Goal: Task Accomplishment & Management: Manage account settings

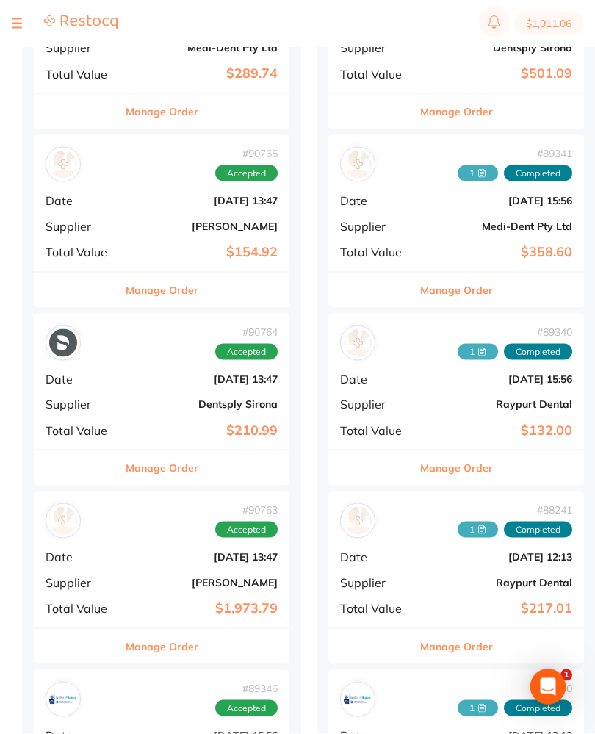
scroll to position [961, 0]
click at [151, 372] on b "[DATE] 13:47" at bounding box center [204, 378] width 147 height 12
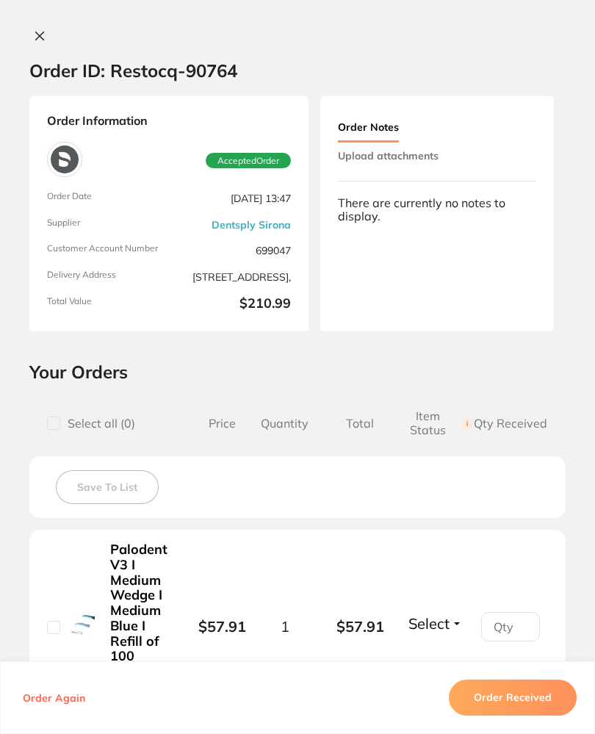
click at [419, 151] on button "Upload attachments" at bounding box center [388, 155] width 101 height 26
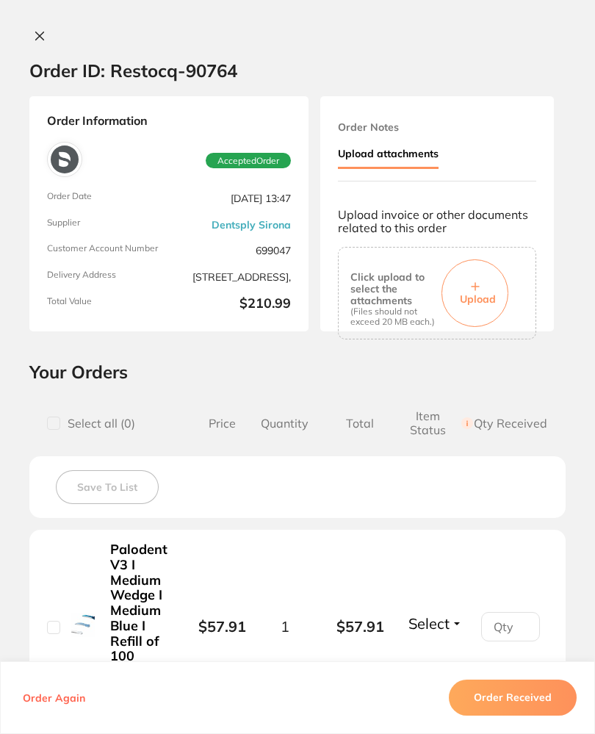
click at [481, 281] on button "Upload" at bounding box center [474, 293] width 67 height 68
click at [560, 712] on button "Order Received" at bounding box center [513, 697] width 128 height 35
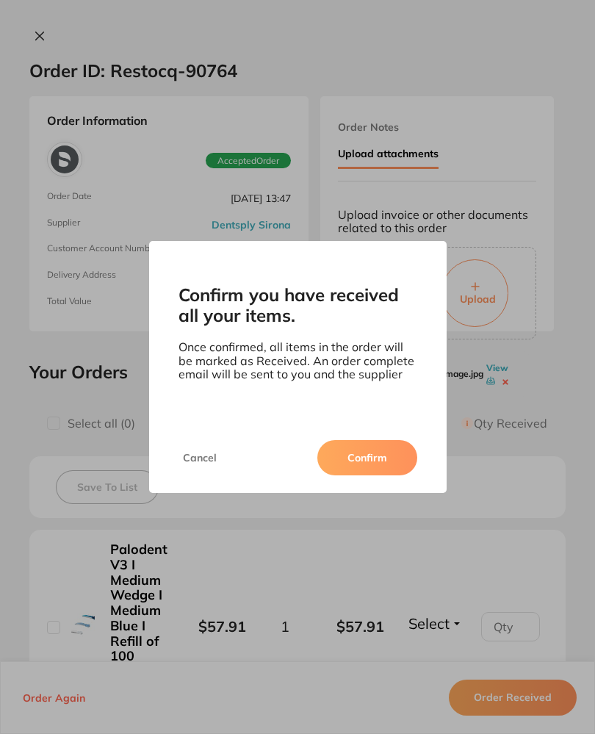
click at [384, 462] on button "Confirm" at bounding box center [367, 457] width 100 height 35
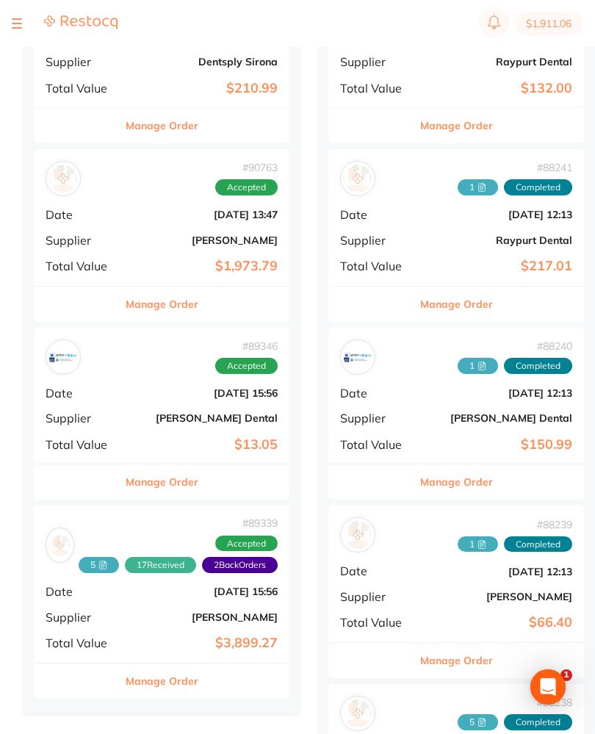
scroll to position [1301, 0]
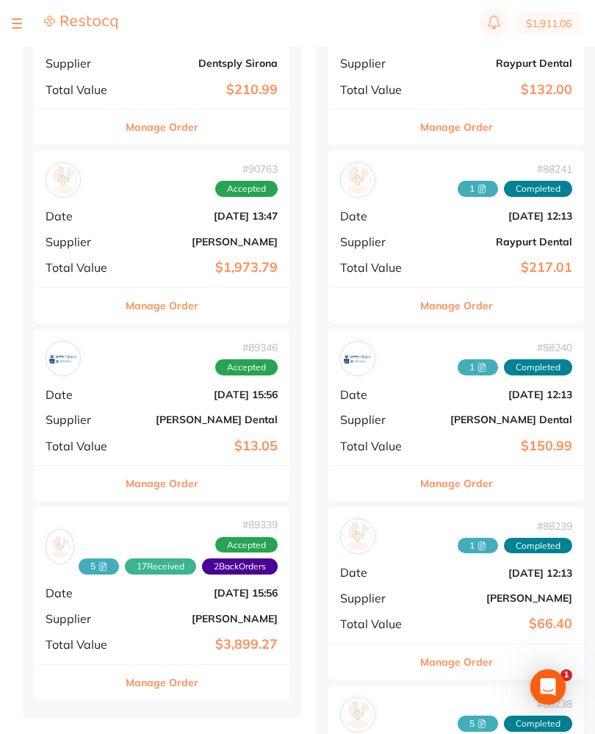
click at [126, 204] on div "# 90763 Accepted Date [DATE] 13:47 Supplier [PERSON_NAME] Total Value $1,973.79" at bounding box center [162, 219] width 256 height 136
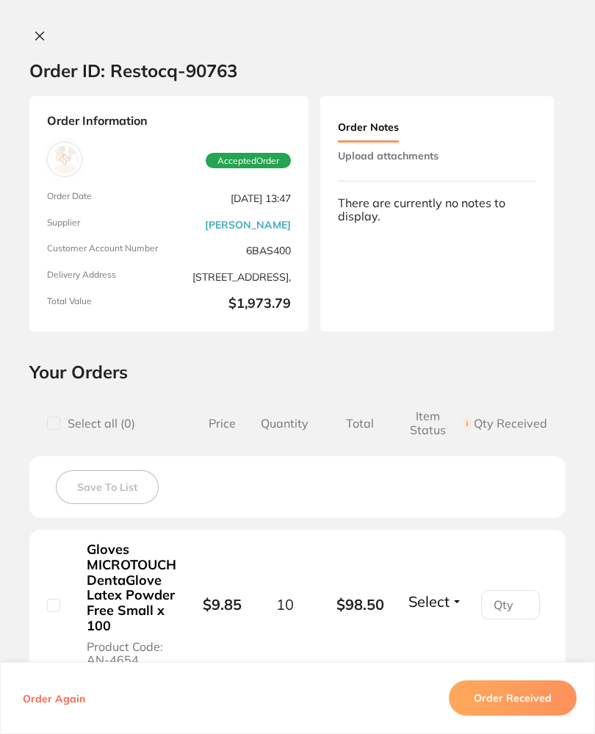
click at [40, 30] on icon at bounding box center [40, 36] width 12 height 12
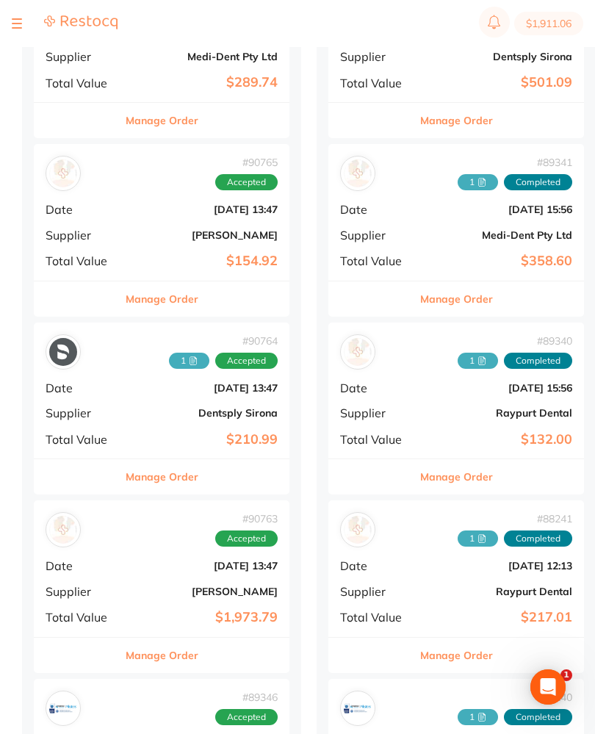
scroll to position [948, 0]
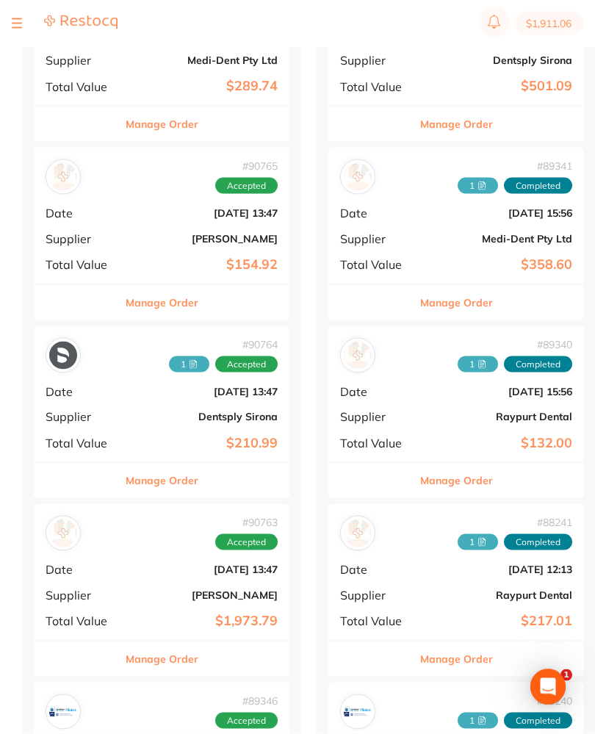
click at [141, 220] on div "# 90765 Accepted Date [DATE] 13:47 Supplier [PERSON_NAME] Total Value $154.92" at bounding box center [162, 216] width 256 height 136
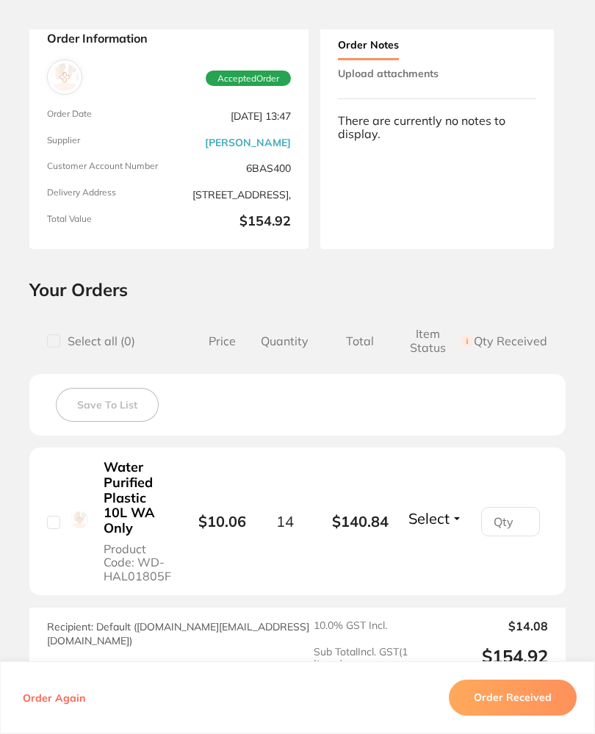
scroll to position [82, 0]
click at [416, 74] on button "Upload attachments" at bounding box center [388, 73] width 101 height 26
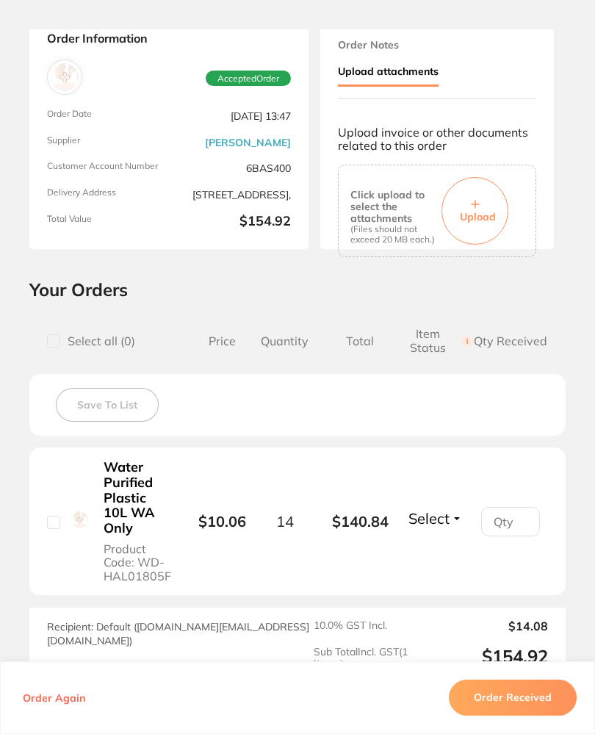
click at [483, 200] on button "Upload" at bounding box center [474, 211] width 67 height 68
click at [539, 715] on button "Order Received" at bounding box center [513, 697] width 128 height 35
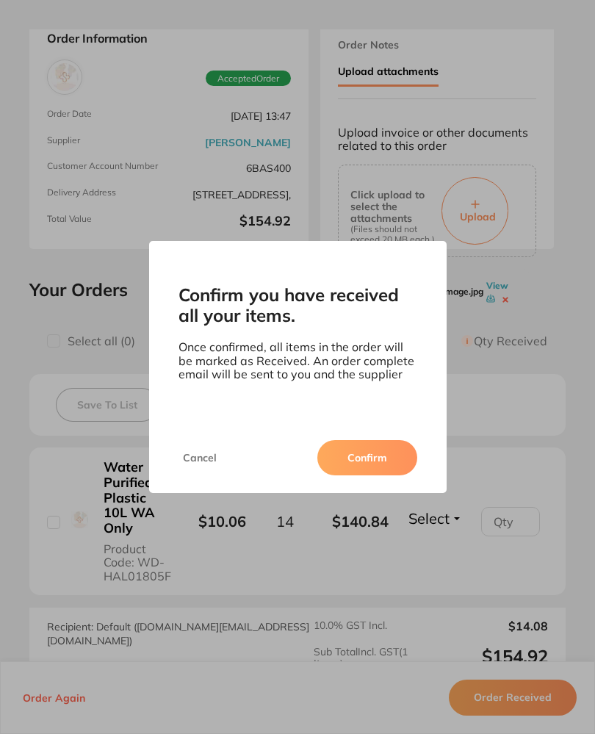
click at [393, 455] on button "Confirm" at bounding box center [367, 457] width 100 height 35
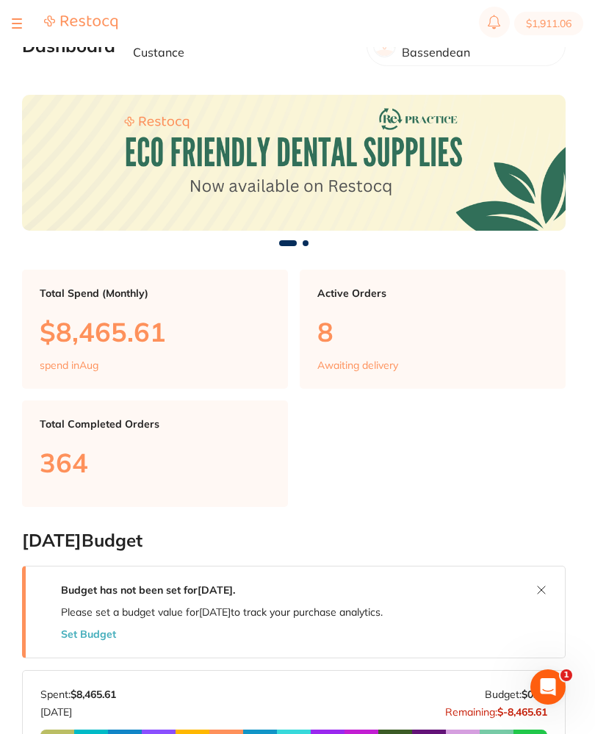
click at [10, 13] on section "$1,911.06" at bounding box center [297, 23] width 595 height 47
click at [12, 23] on button at bounding box center [17, 23] width 10 height 1
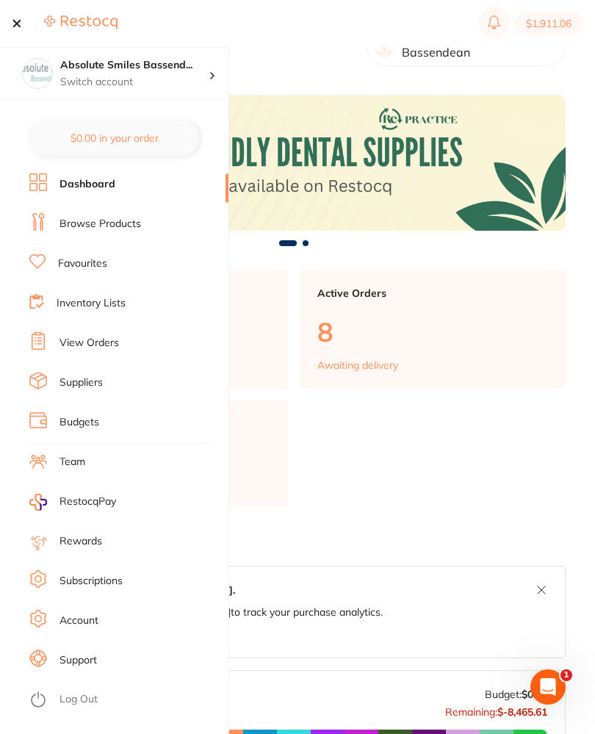
click at [112, 336] on link "View Orders" at bounding box center [88, 343] width 59 height 15
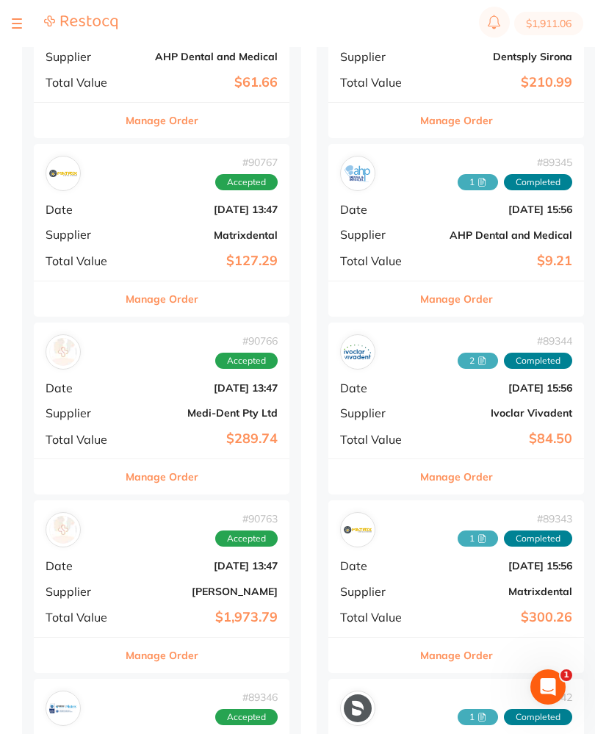
scroll to position [601, 0]
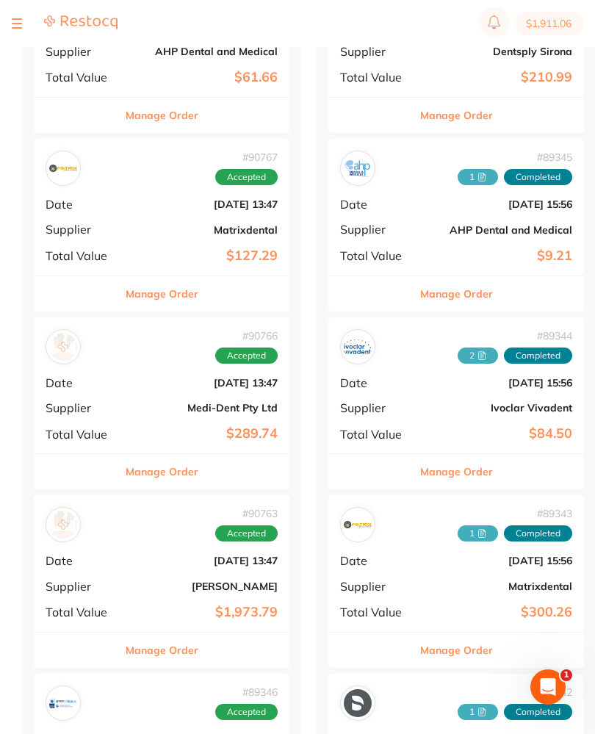
click at [144, 559] on b "[DATE] 13:47" at bounding box center [204, 561] width 147 height 12
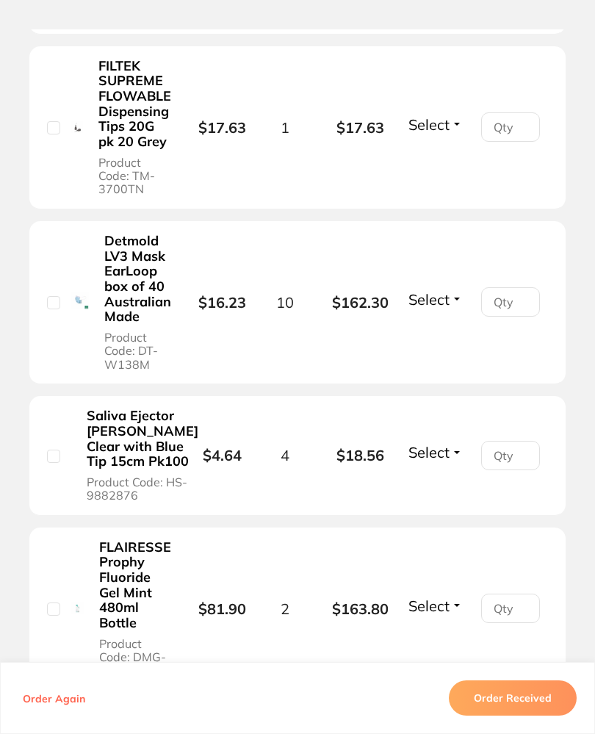
scroll to position [798, 0]
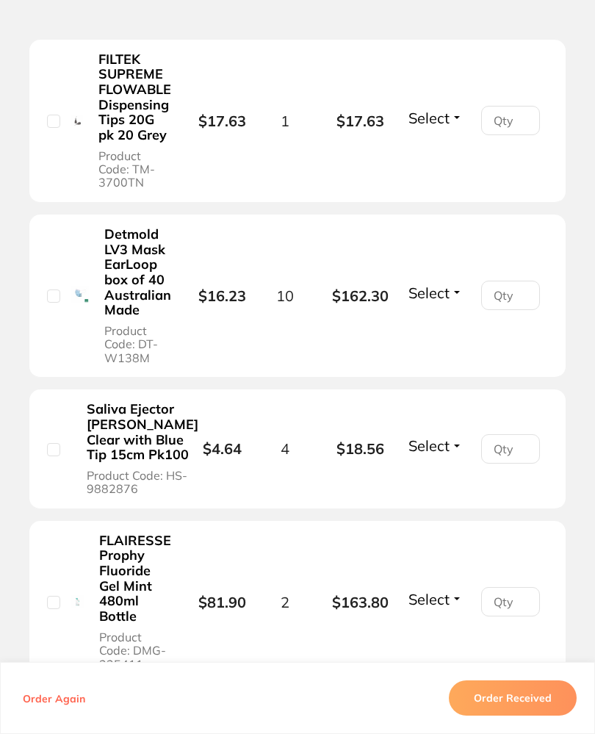
click at [452, 455] on button "Select" at bounding box center [435, 445] width 63 height 18
click at [440, 433] on span "Received" at bounding box center [434, 433] width 37 height 0
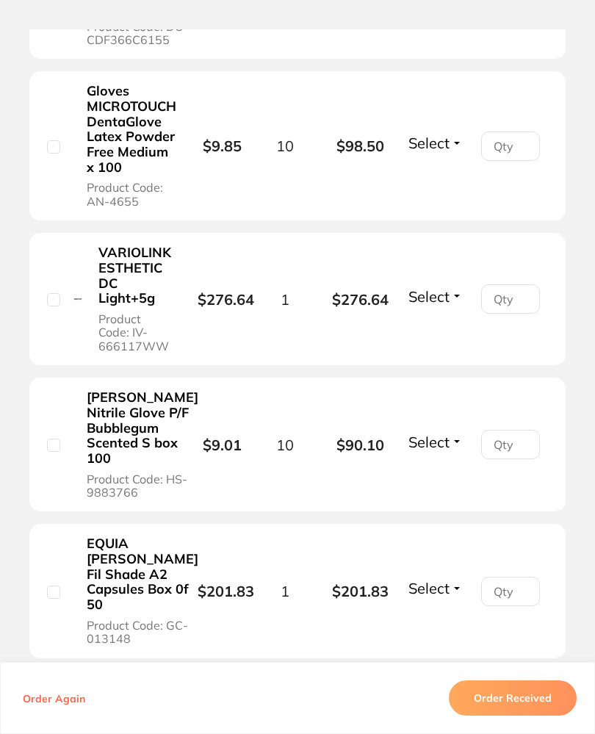
scroll to position [2097, 0]
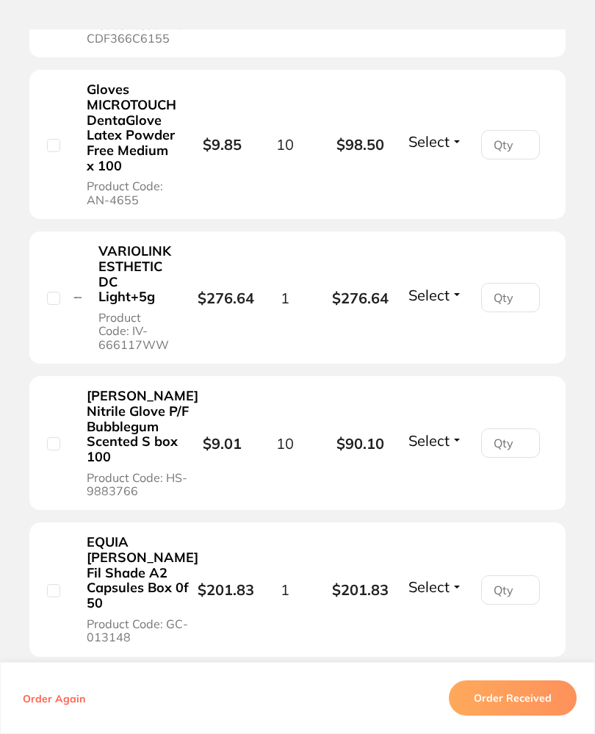
click at [441, 304] on span "Select" at bounding box center [428, 295] width 41 height 18
click at [442, 281] on span "Received" at bounding box center [434, 281] width 37 height 0
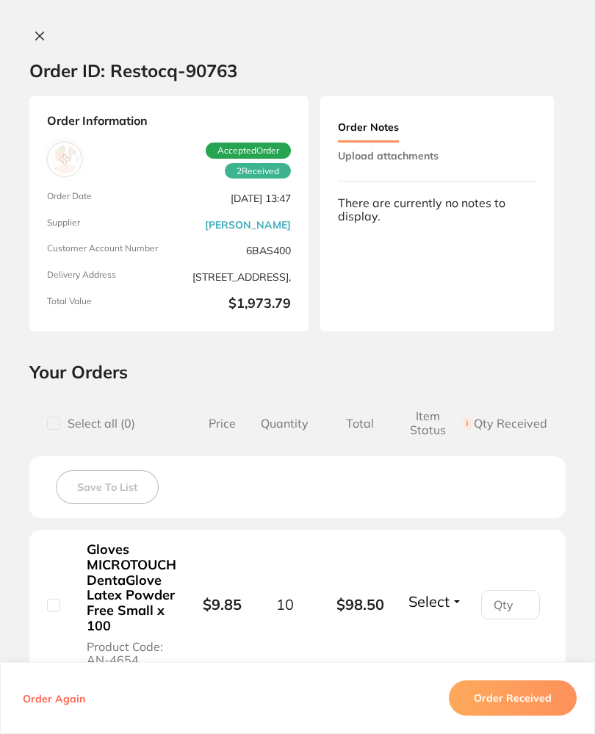
scroll to position [0, 0]
click at [428, 159] on button "Upload attachments" at bounding box center [388, 155] width 101 height 26
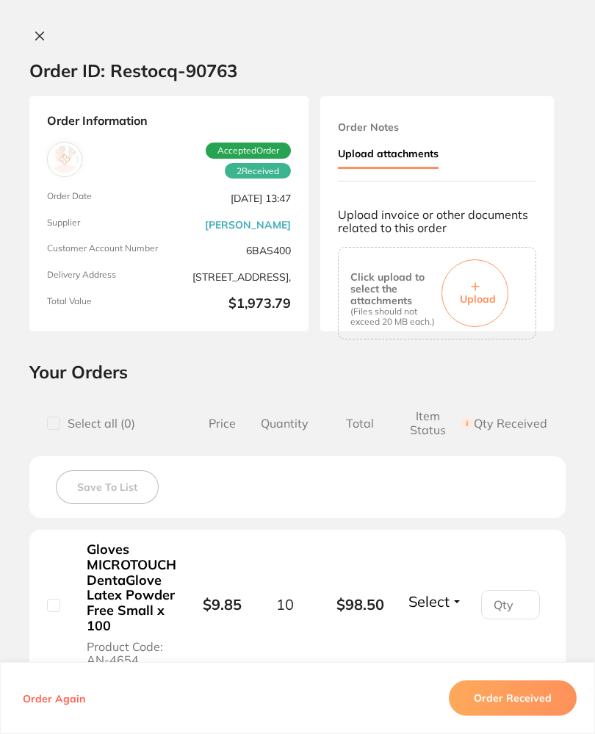
click at [482, 286] on button "Upload" at bounding box center [474, 293] width 67 height 68
click at [12, 40] on div at bounding box center [297, 36] width 595 height 15
click at [39, 26] on div "Order ID: Restocq- 90763 Order Information 2 Received Accepted Order Order Date…" at bounding box center [297, 367] width 595 height 734
click at [40, 30] on icon at bounding box center [40, 36] width 12 height 12
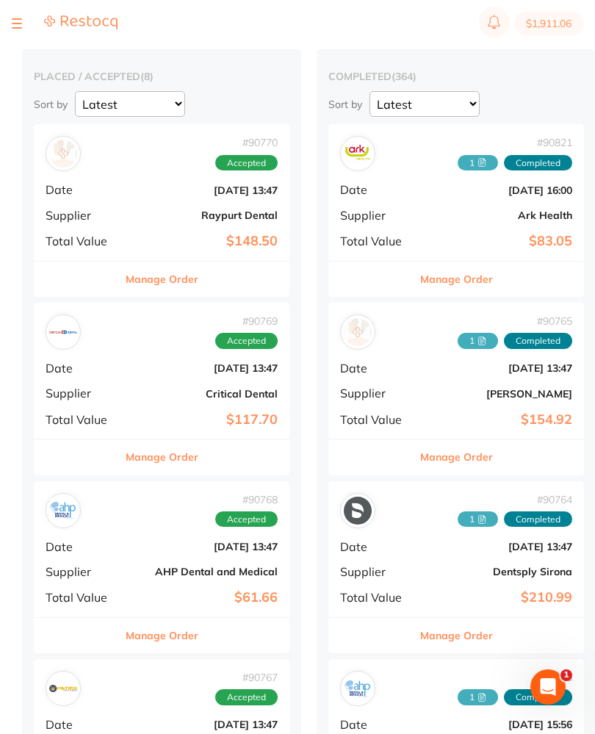
scroll to position [80, 0]
